Goal: Transaction & Acquisition: Purchase product/service

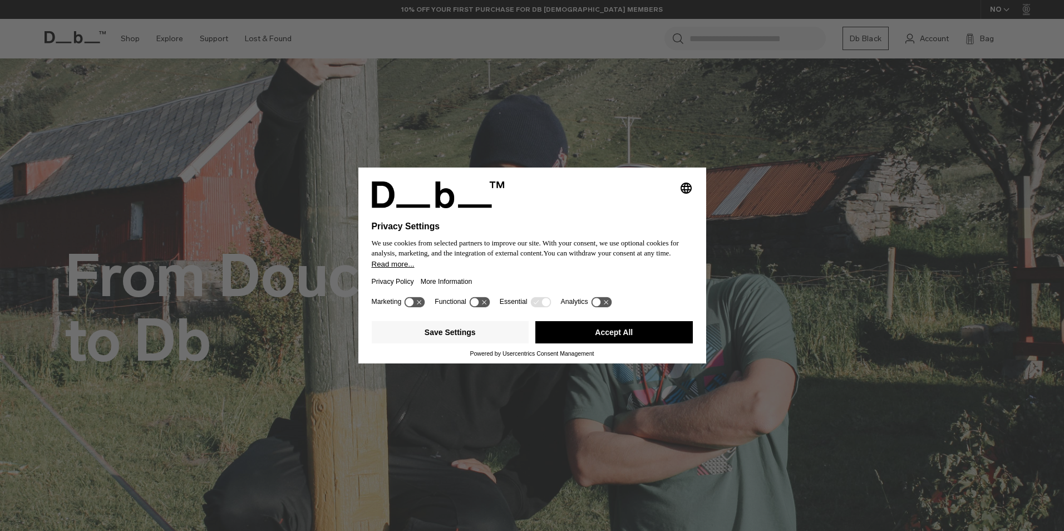
click at [645, 334] on button "Accept All" at bounding box center [613, 332] width 157 height 22
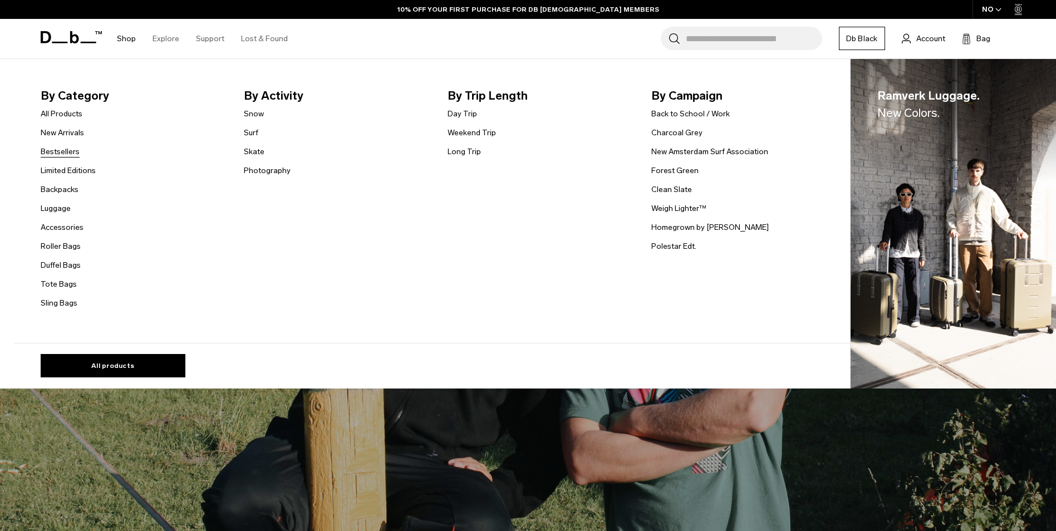
click at [75, 154] on link "Bestsellers" at bounding box center [60, 152] width 39 height 12
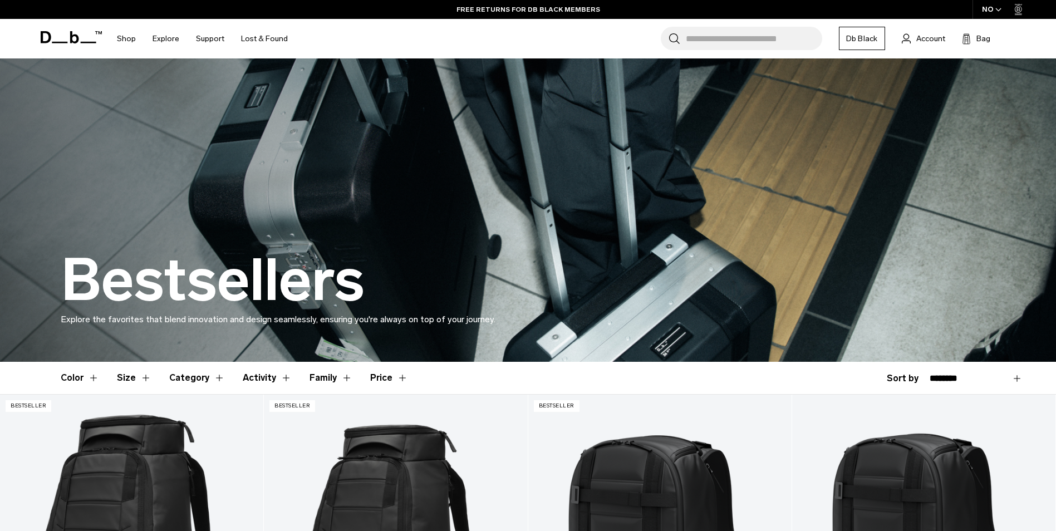
click at [997, 6] on span "button" at bounding box center [998, 10] width 6 height 8
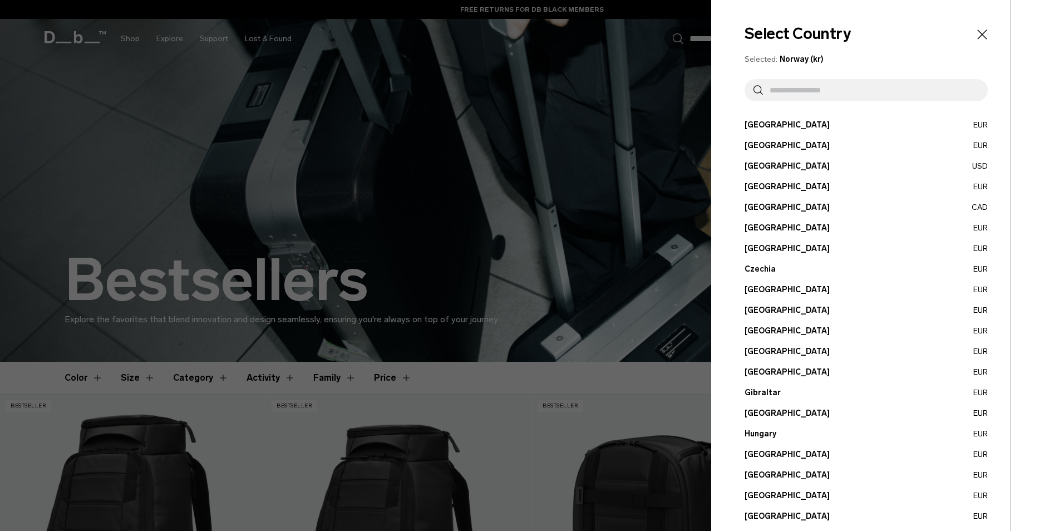
click at [803, 95] on input "text" at bounding box center [871, 90] width 216 height 22
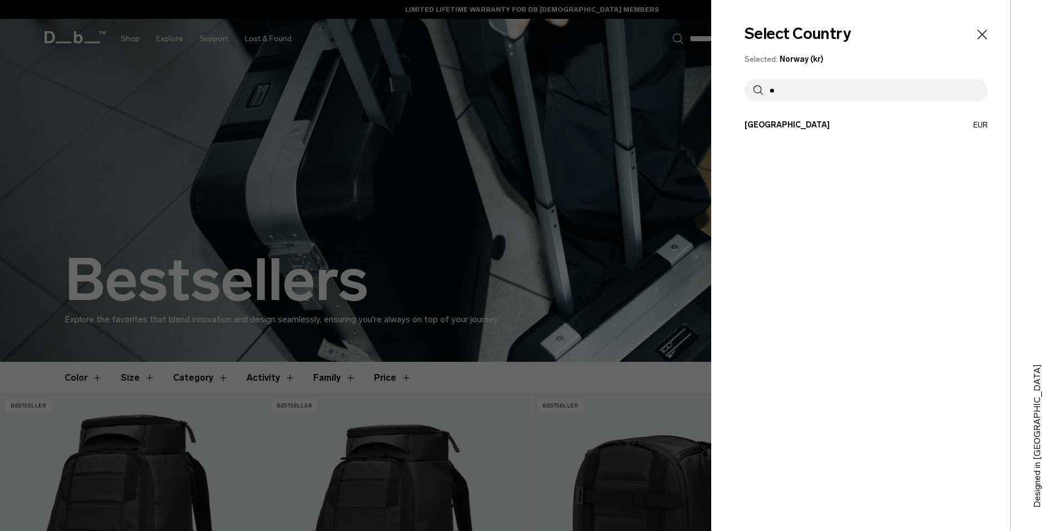
type input "*"
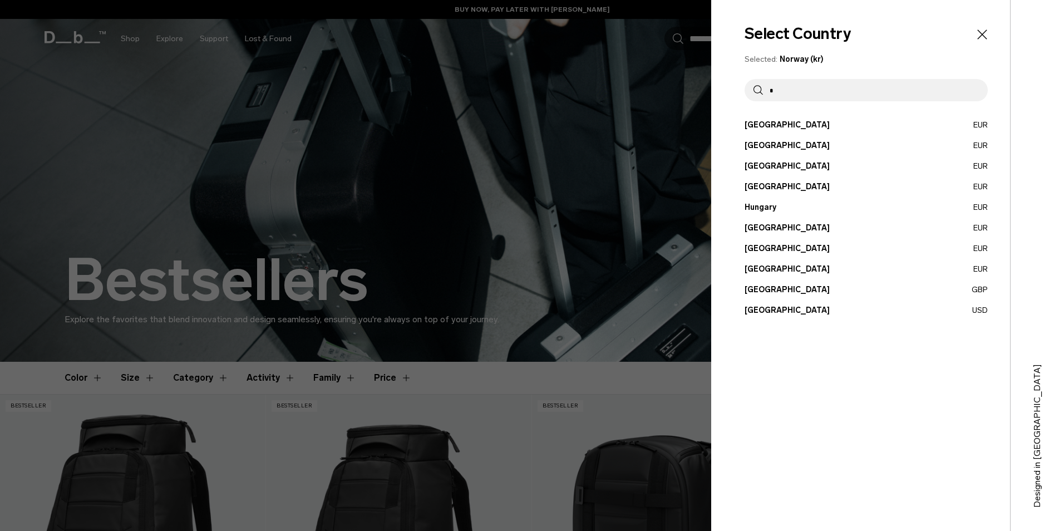
type input "*"
click at [791, 293] on button "[GEOGRAPHIC_DATA] GBP" at bounding box center [866, 290] width 243 height 12
click at [792, 290] on button "[GEOGRAPHIC_DATA] GBP" at bounding box center [866, 290] width 243 height 12
click at [792, 283] on ul "[GEOGRAPHIC_DATA] EUR [GEOGRAPHIC_DATA] EUR [GEOGRAPHIC_DATA] USD [GEOGRAPHIC_D…" at bounding box center [866, 217] width 243 height 197
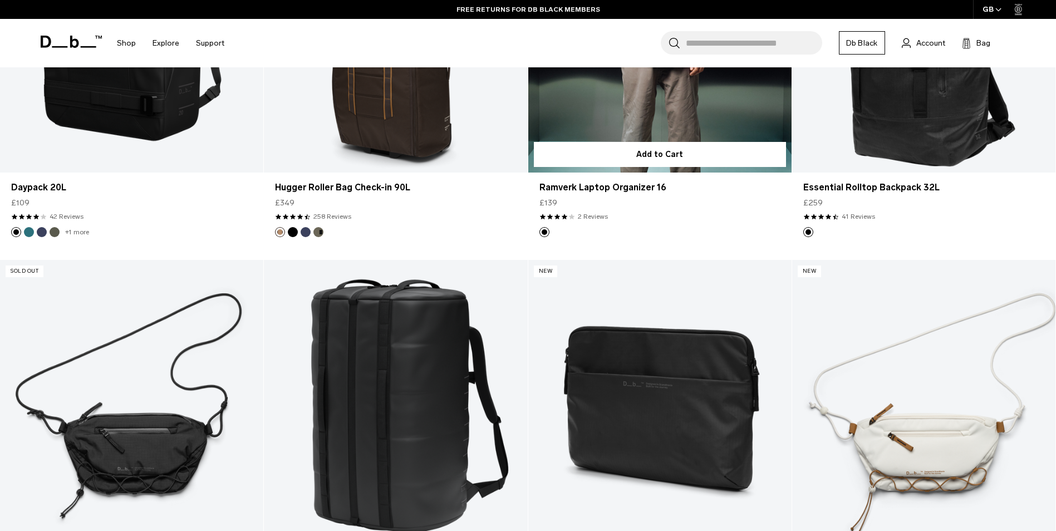
scroll to position [2615, 0]
